Goal: Information Seeking & Learning: Learn about a topic

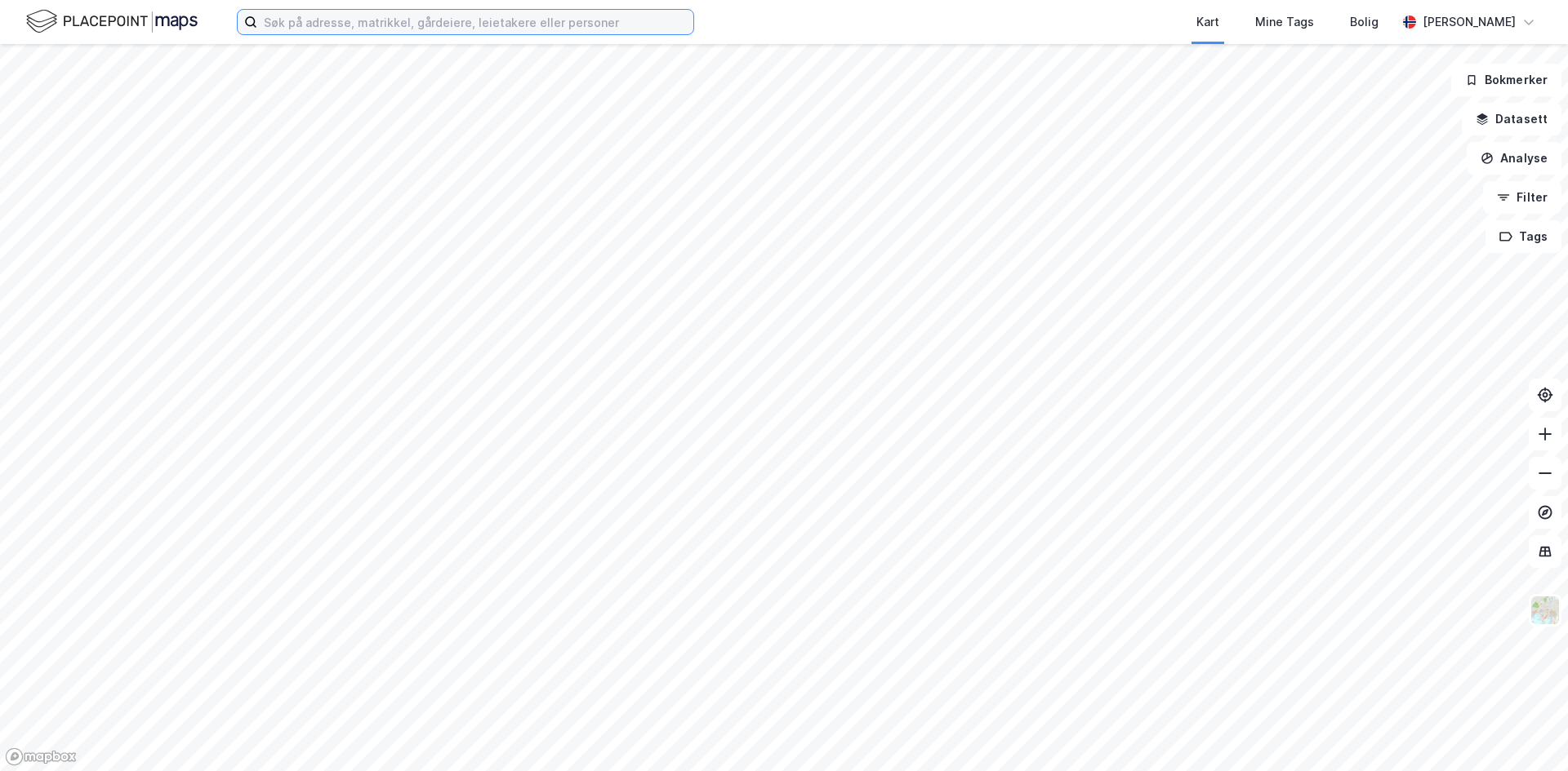
click at [516, 22] on input at bounding box center [475, 22] width 436 height 24
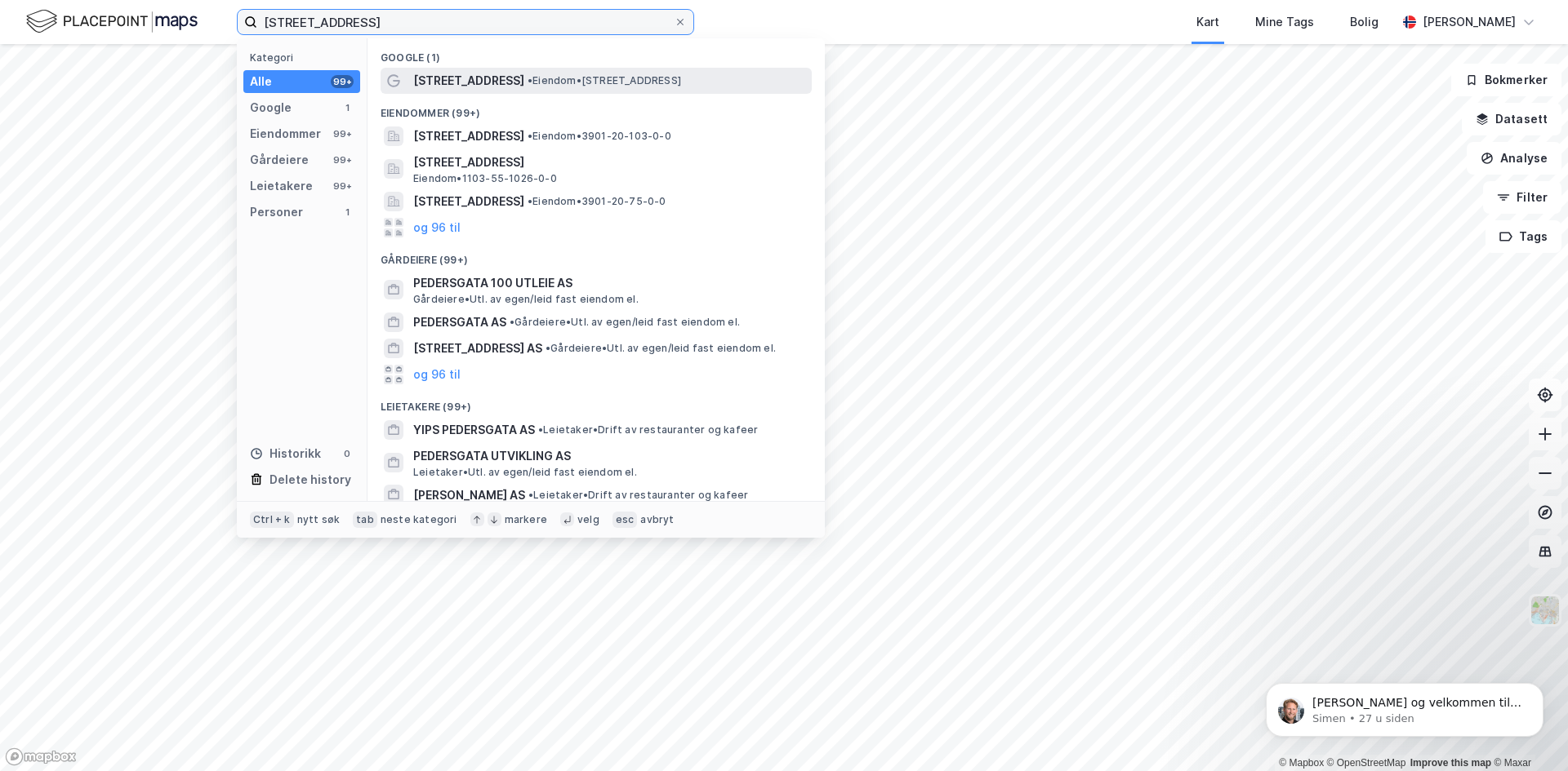
type input "[STREET_ADDRESS]"
click at [497, 79] on span "[STREET_ADDRESS]" at bounding box center [469, 80] width 111 height 20
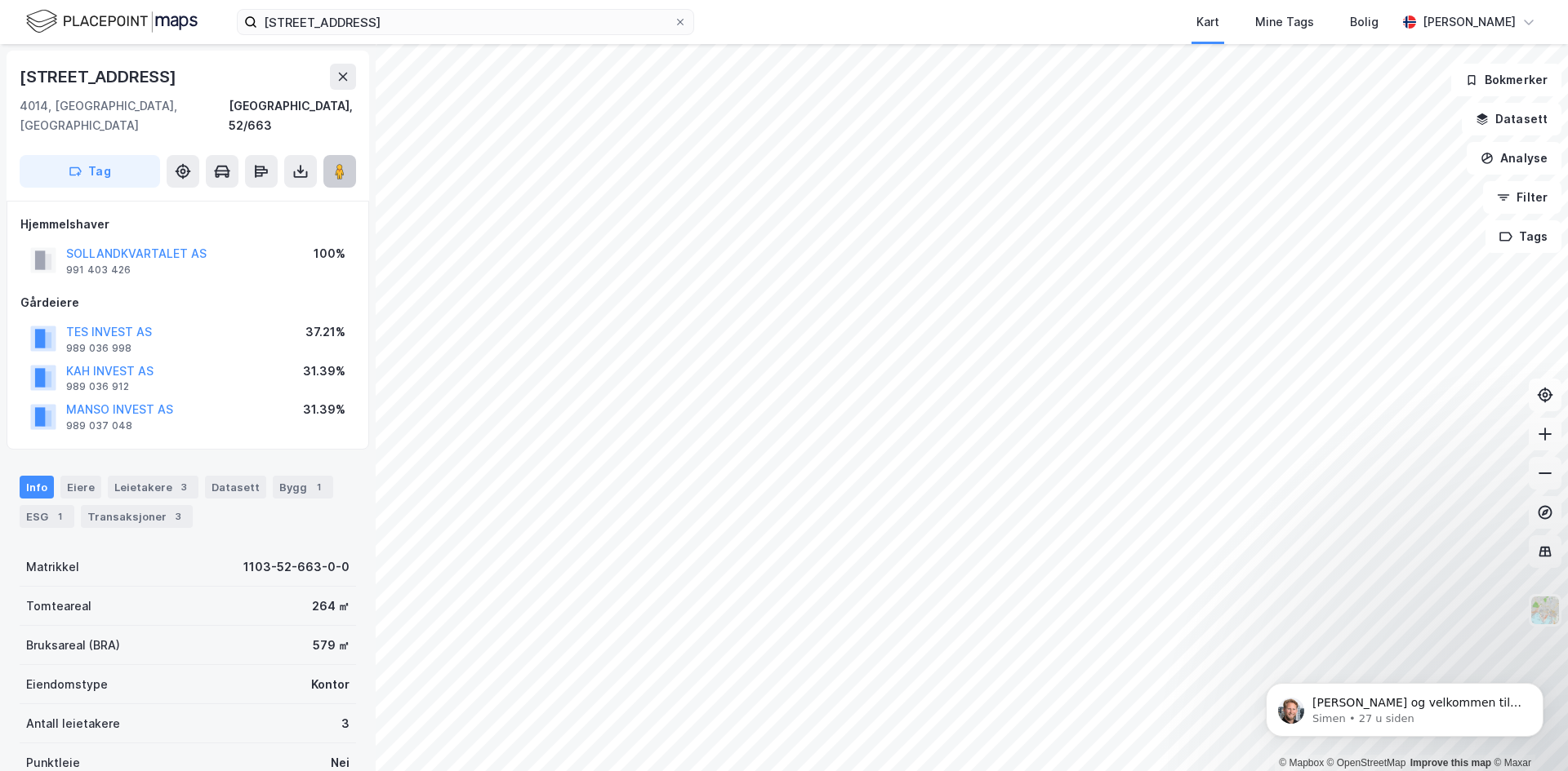
click at [338, 163] on image at bounding box center [340, 170] width 9 height 16
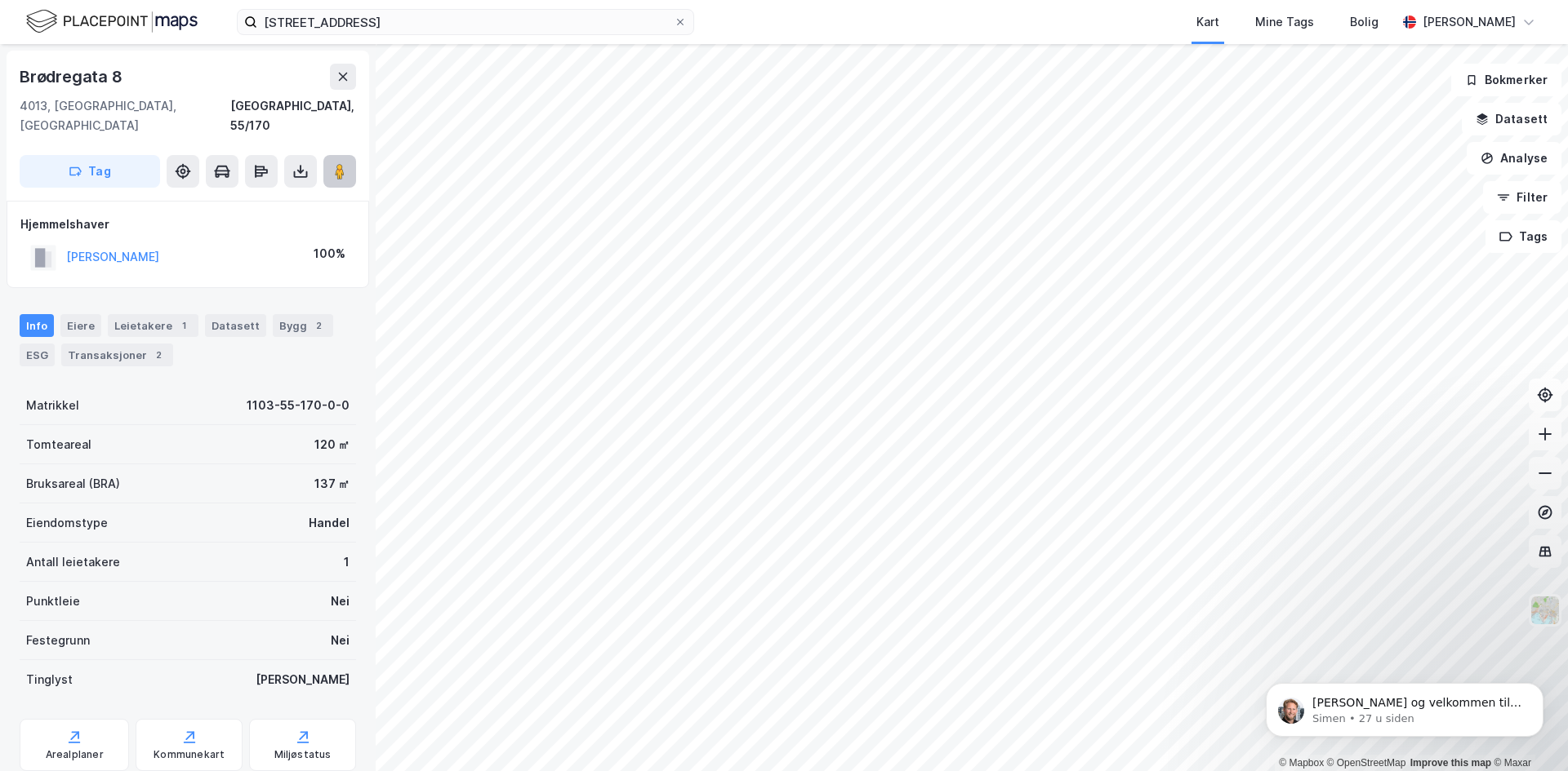
click at [344, 163] on image at bounding box center [340, 170] width 9 height 16
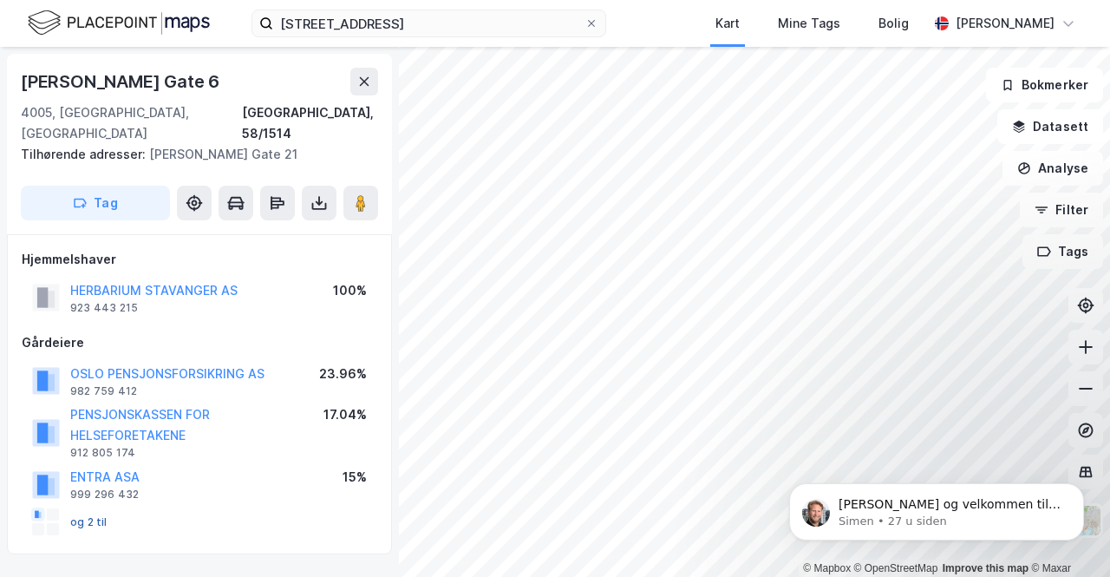
click at [0, 0] on button "og 2 til" at bounding box center [0, 0] width 0 height 0
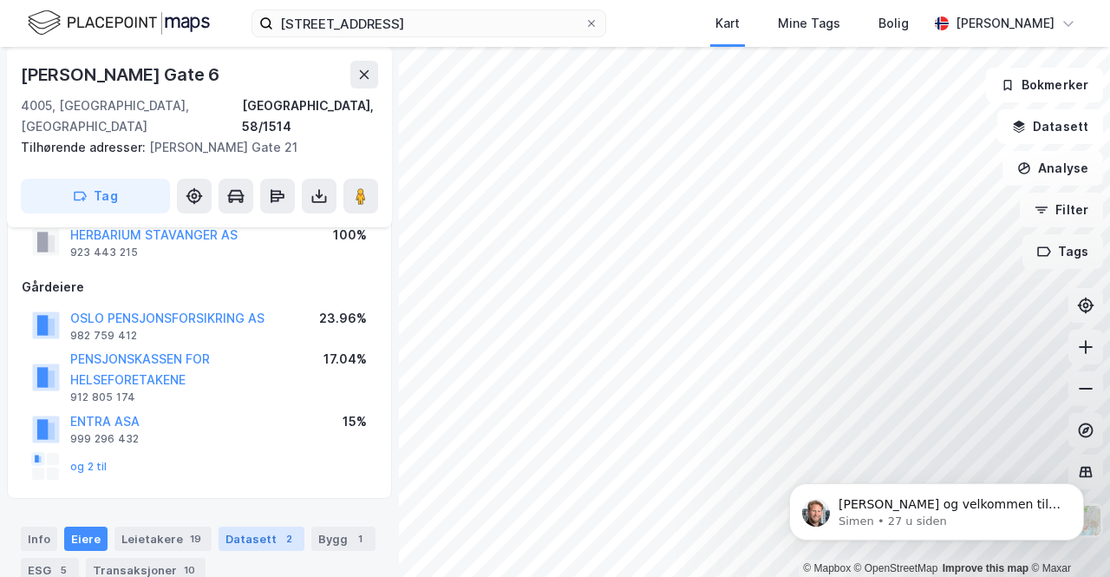
scroll to position [1, 0]
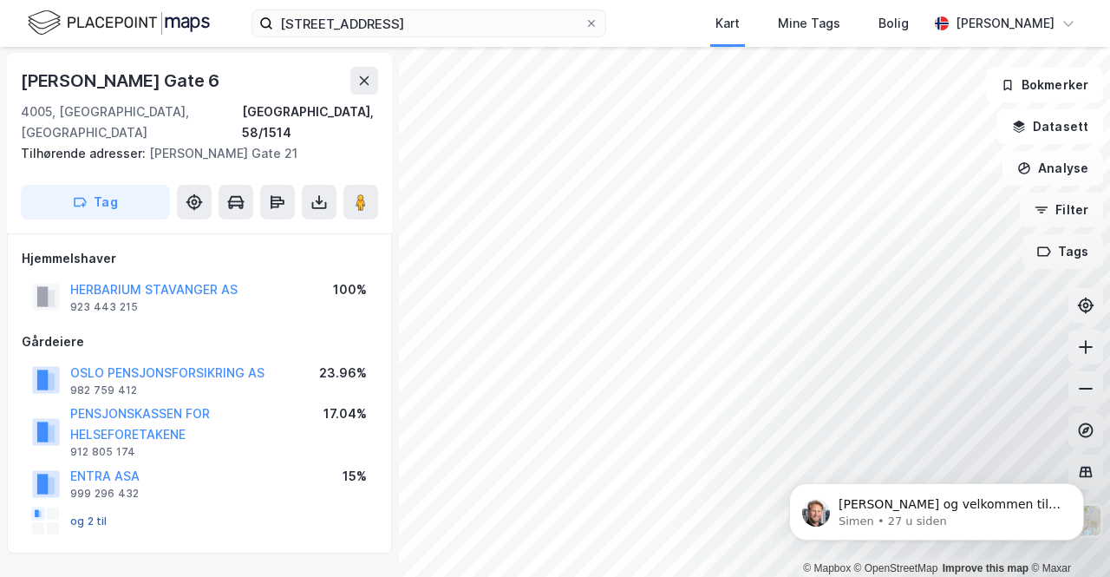
click at [0, 0] on button "og 2 til" at bounding box center [0, 0] width 0 height 0
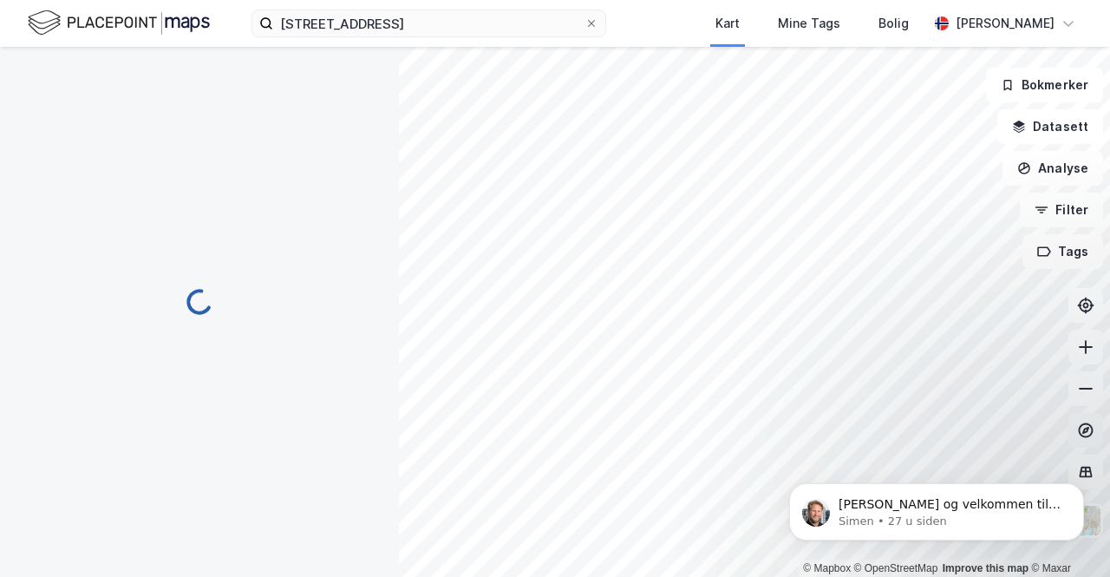
scroll to position [43, 0]
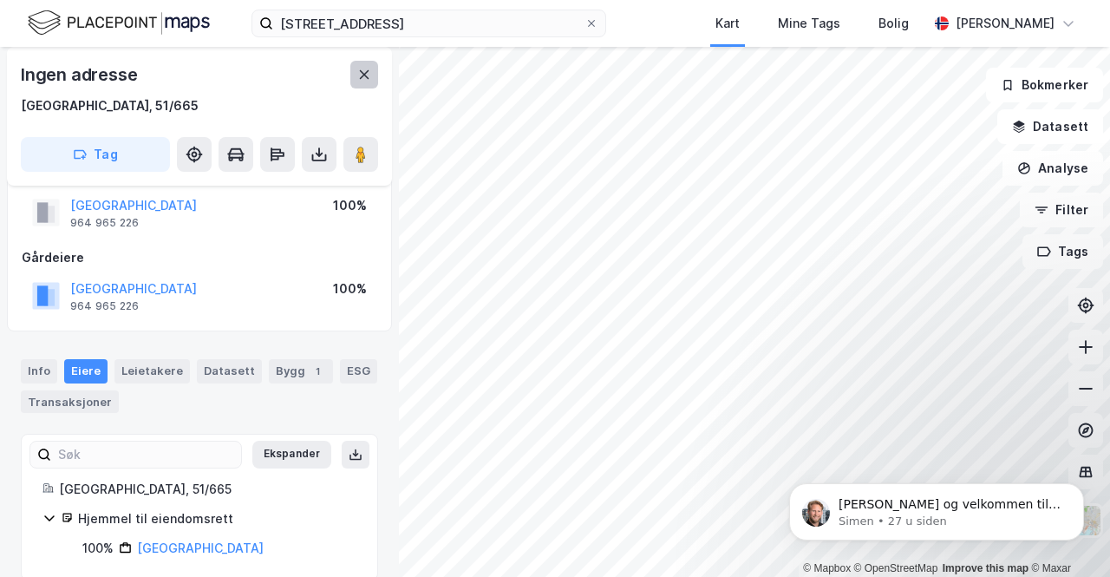
click at [356, 77] on button at bounding box center [364, 75] width 28 height 28
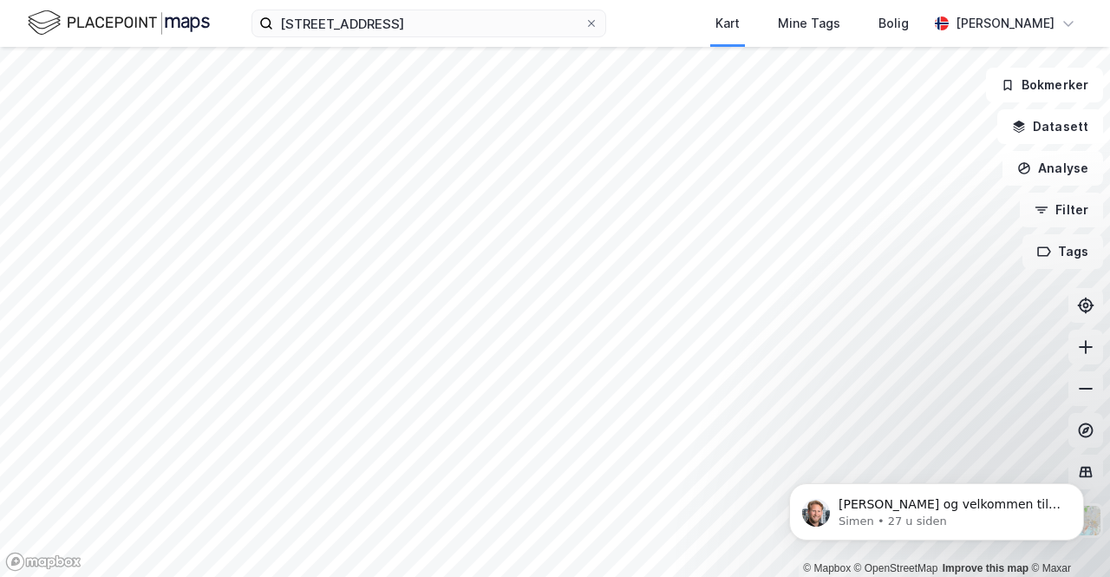
drag, startPoint x: 767, startPoint y: 448, endPoint x: 774, endPoint y: 290, distance: 158.0
click at [774, 447] on html "[PERSON_NAME] og velkommen til Newsec Maps, [PERSON_NAME] det er du lurer på så…" at bounding box center [936, 507] width 347 height 121
